Goal: Use online tool/utility: Utilize a website feature to perform a specific function

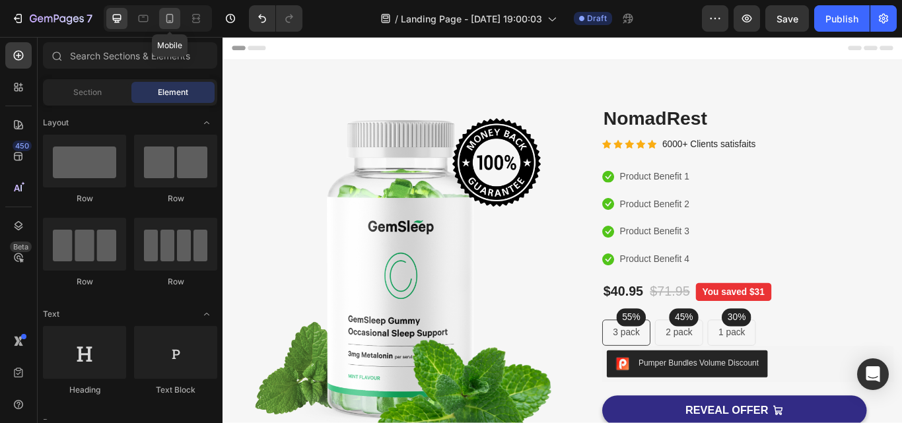
click at [169, 24] on icon at bounding box center [169, 18] width 13 height 13
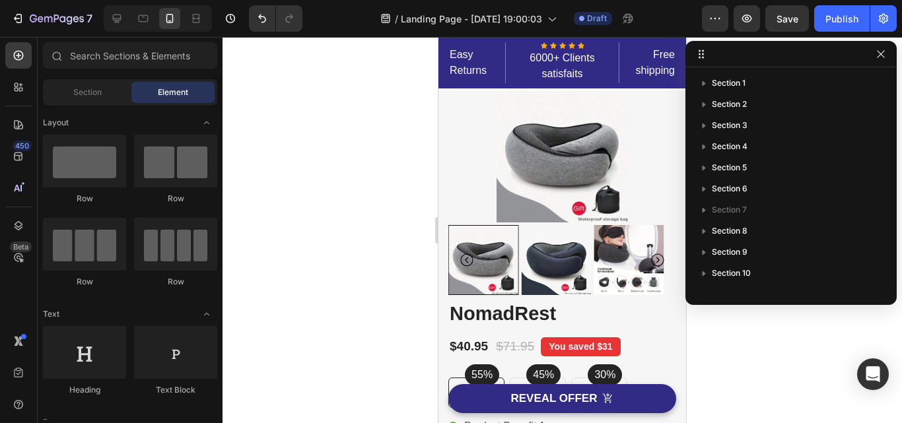
click at [355, 190] on div at bounding box center [563, 230] width 680 height 386
click at [880, 57] on icon "button" at bounding box center [881, 54] width 11 height 11
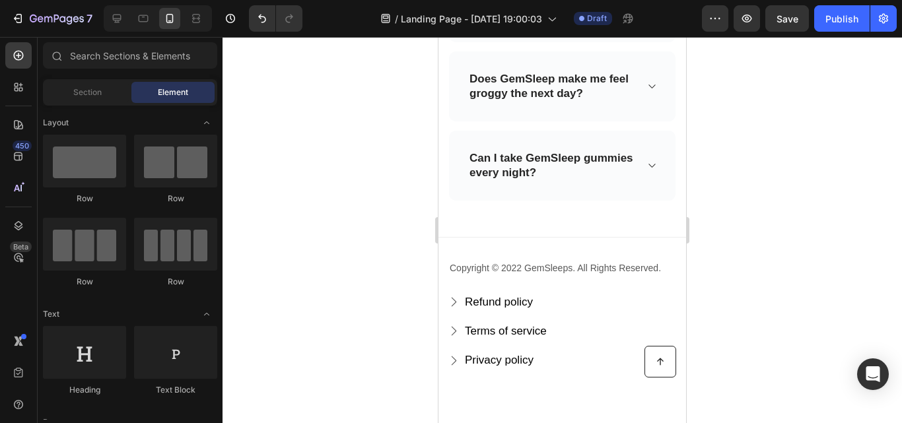
scroll to position [5861, 0]
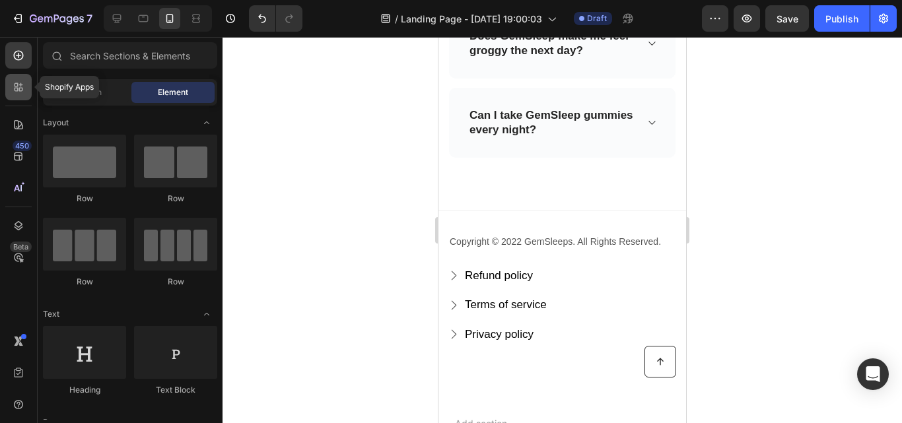
click at [20, 87] on icon at bounding box center [18, 87] width 13 height 13
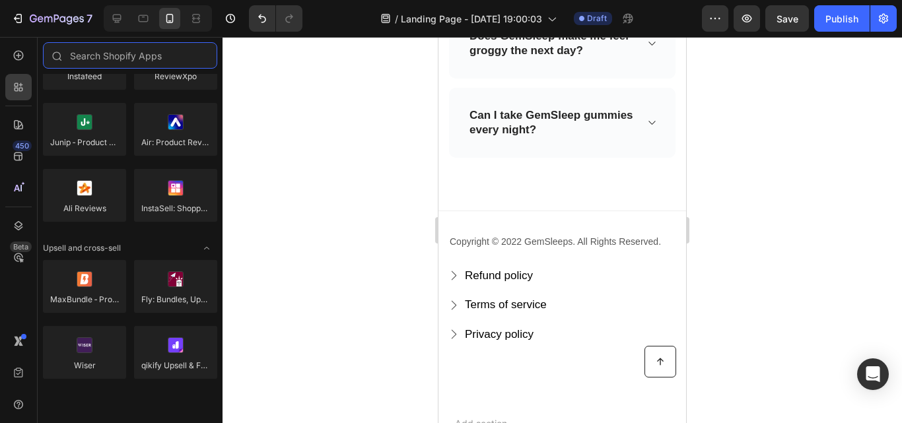
scroll to position [0, 0]
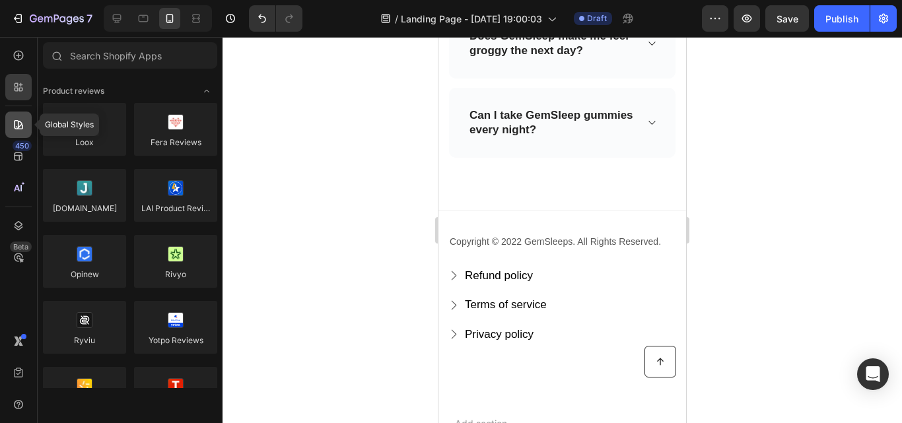
click at [19, 130] on icon at bounding box center [18, 124] width 13 height 13
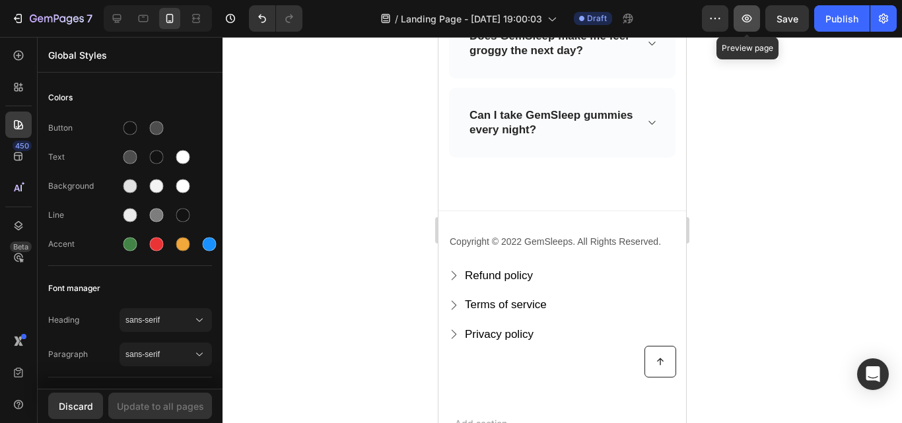
click at [743, 21] on icon "button" at bounding box center [746, 18] width 13 height 13
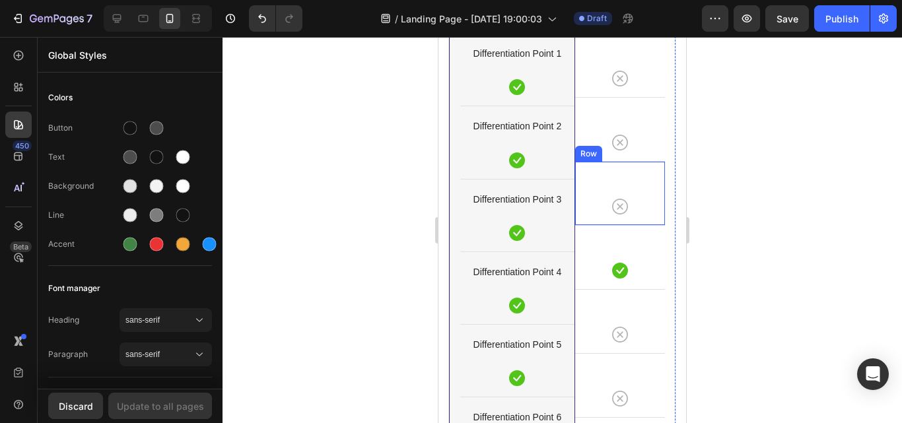
scroll to position [3781, 0]
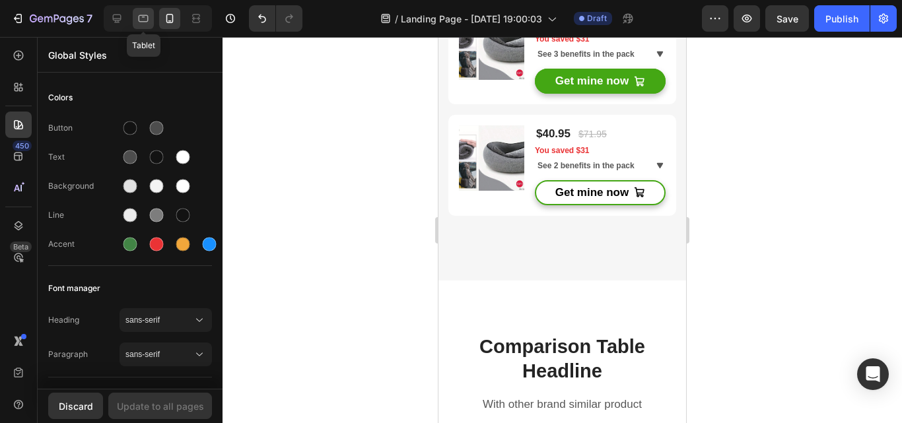
click at [139, 18] on icon at bounding box center [144, 18] width 10 height 7
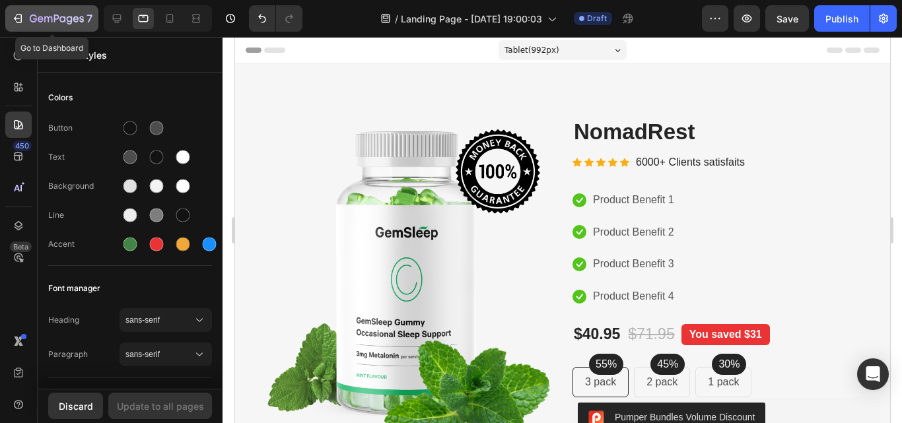
click at [22, 20] on icon "button" at bounding box center [17, 18] width 13 height 13
